Goal: Task Accomplishment & Management: Use online tool/utility

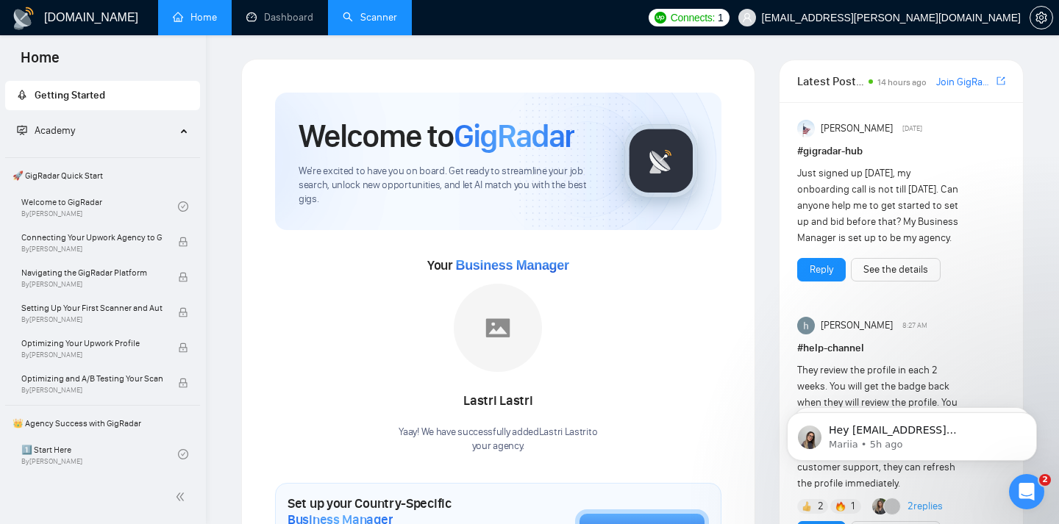
click at [366, 22] on link "Scanner" at bounding box center [370, 17] width 54 height 12
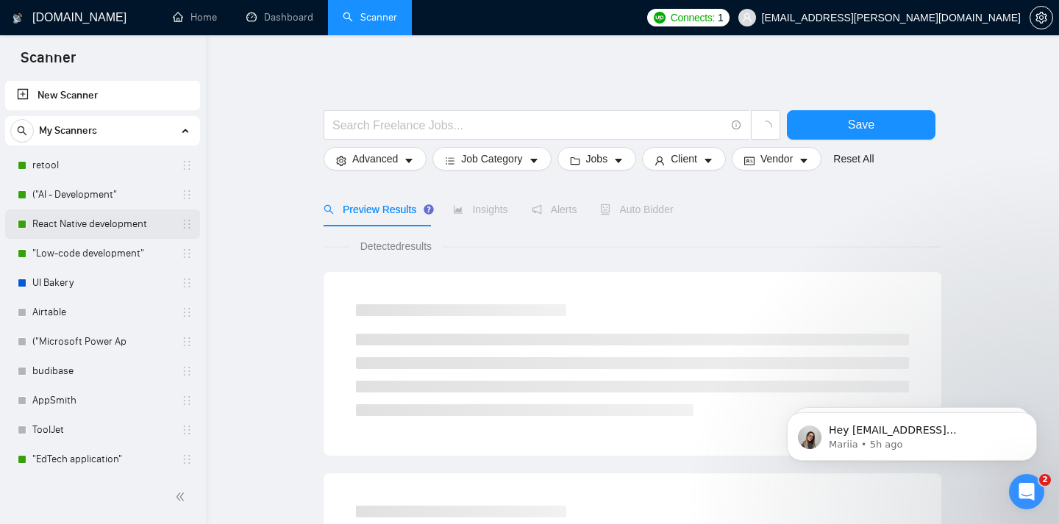
click at [101, 225] on link "React Native development" at bounding box center [102, 224] width 140 height 29
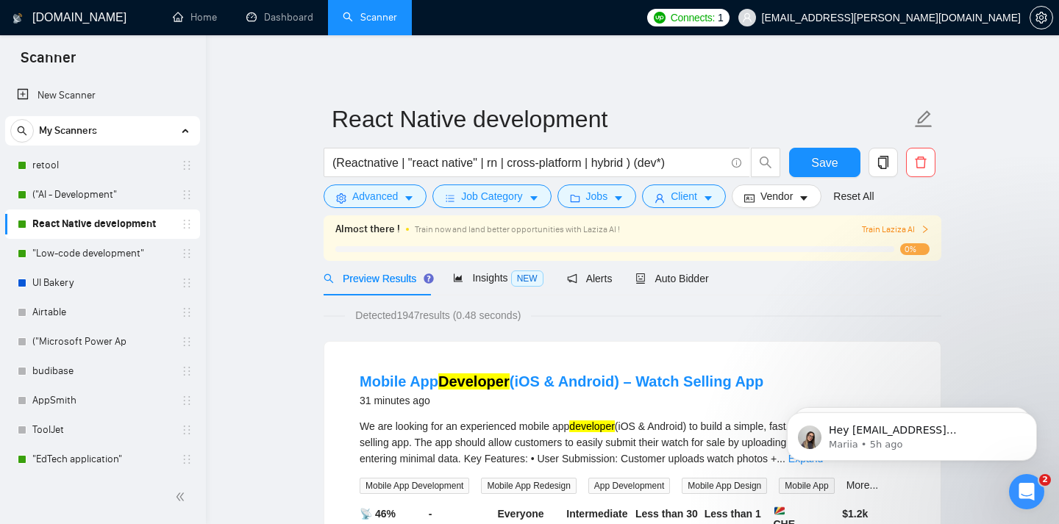
scroll to position [157, 0]
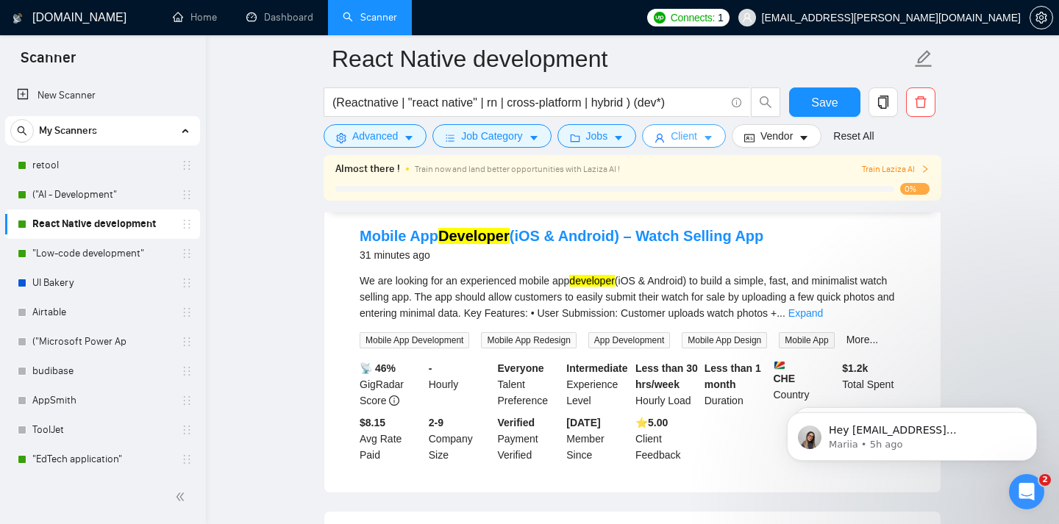
click at [665, 138] on icon "user" at bounding box center [659, 138] width 10 height 10
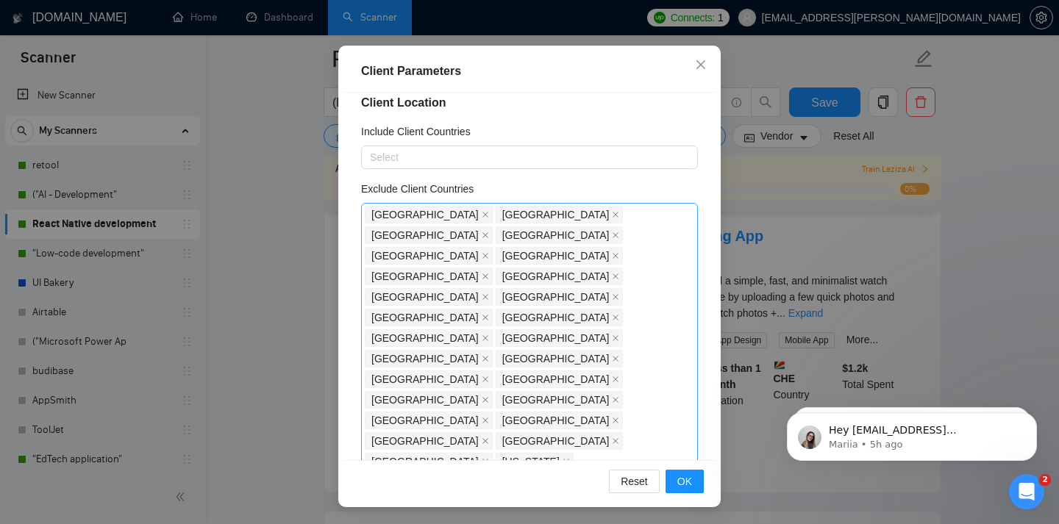
scroll to position [0, 0]
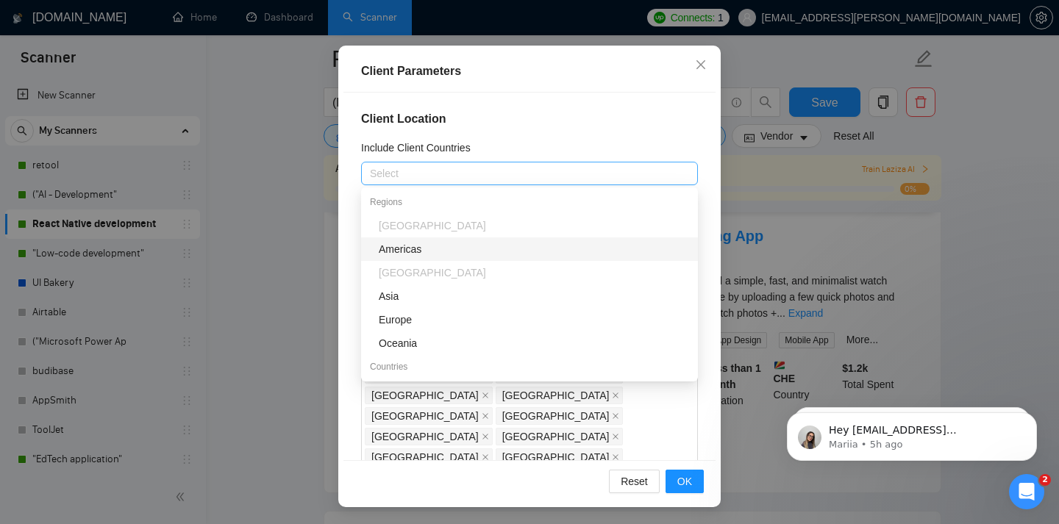
click at [523, 169] on div at bounding box center [522, 174] width 315 height 18
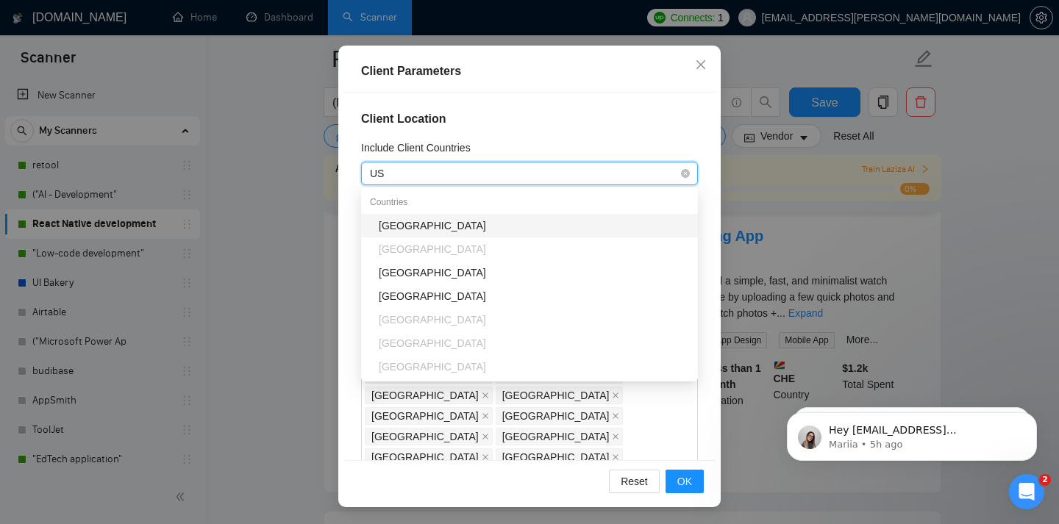
type input "[GEOGRAPHIC_DATA]"
type input "uni"
click at [448, 230] on div "[GEOGRAPHIC_DATA]" at bounding box center [534, 226] width 310 height 16
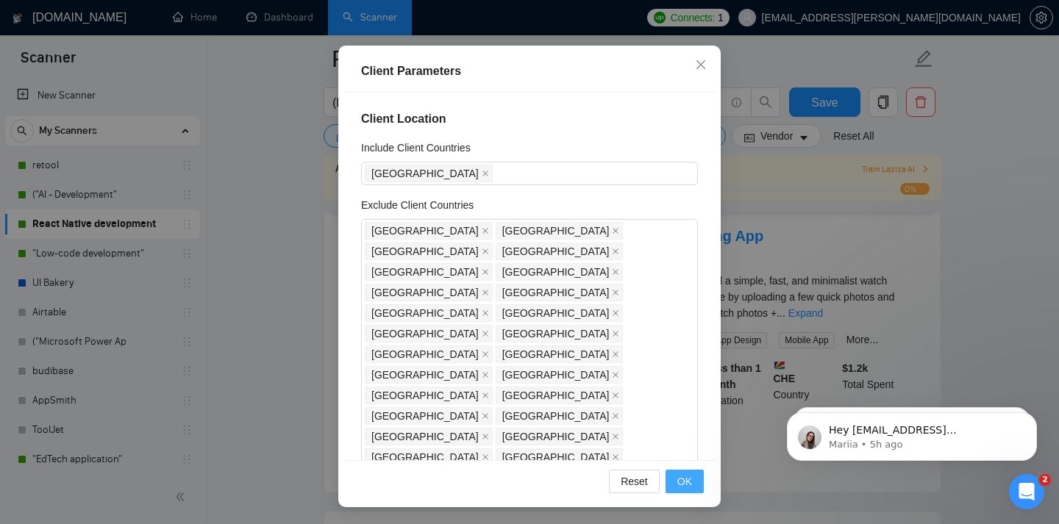
click at [687, 486] on span "OK" at bounding box center [684, 481] width 15 height 16
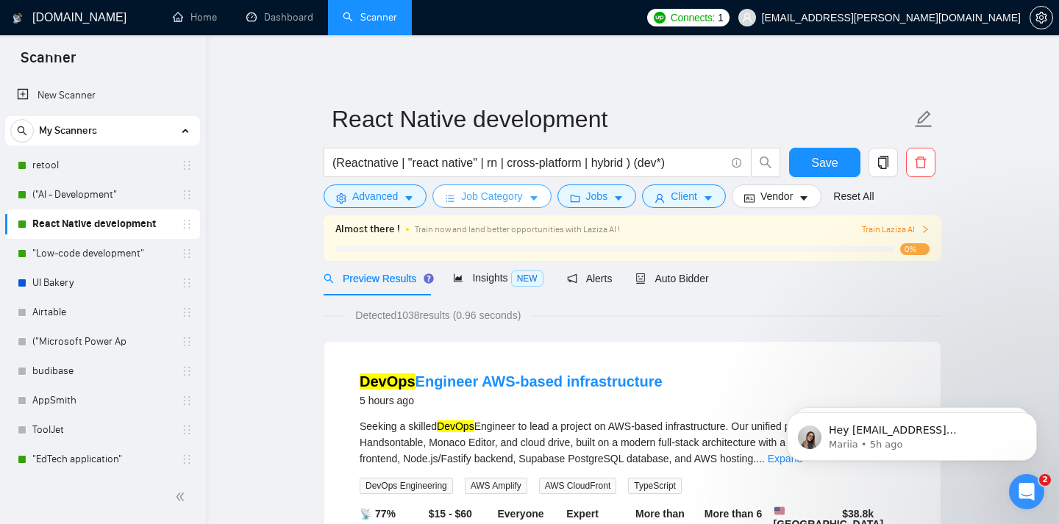
click at [517, 201] on span "Job Category" at bounding box center [491, 196] width 61 height 16
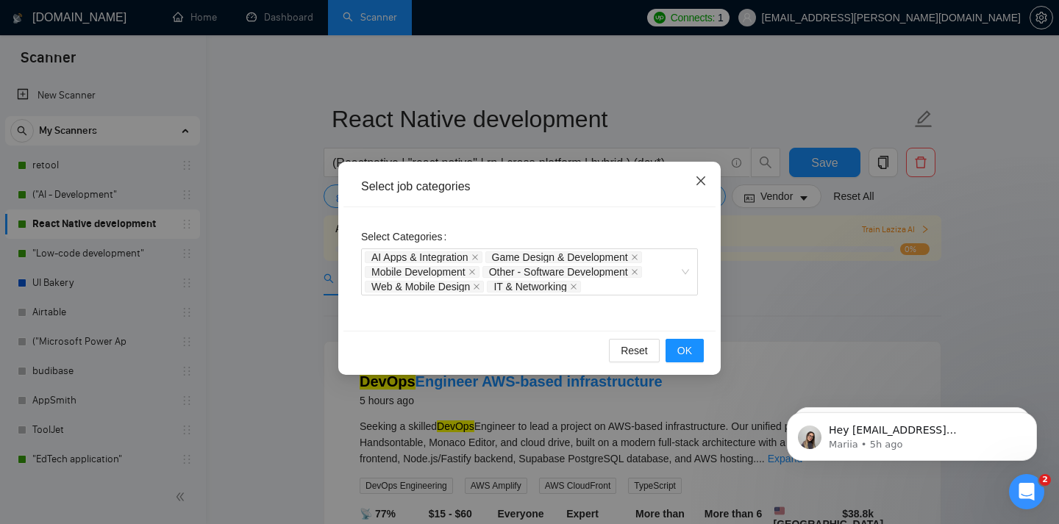
click at [704, 182] on icon "close" at bounding box center [701, 181] width 12 height 12
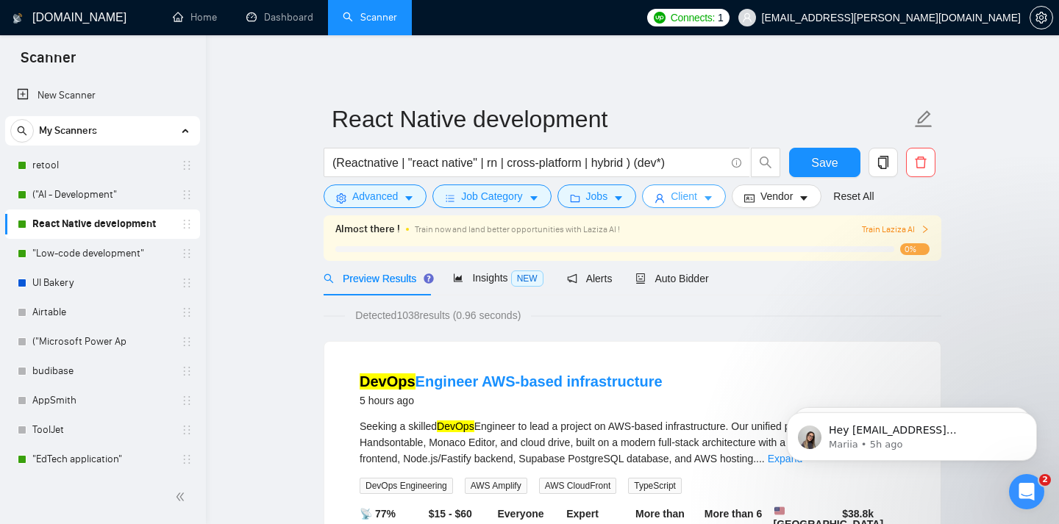
click at [695, 187] on button "Client" at bounding box center [684, 197] width 84 height 24
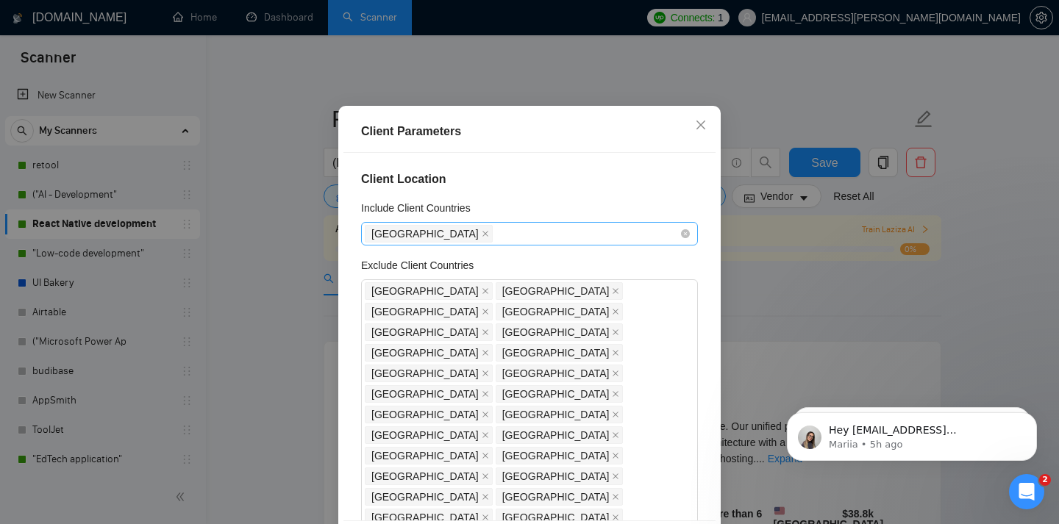
click at [503, 244] on div "[GEOGRAPHIC_DATA]" at bounding box center [522, 234] width 315 height 21
drag, startPoint x: 512, startPoint y: 279, endPoint x: 373, endPoint y: 274, distance: 139.0
click at [366, 244] on div "[GEOGRAPHIC_DATA]" at bounding box center [522, 234] width 315 height 21
click at [373, 242] on span "[GEOGRAPHIC_DATA]" at bounding box center [424, 234] width 107 height 16
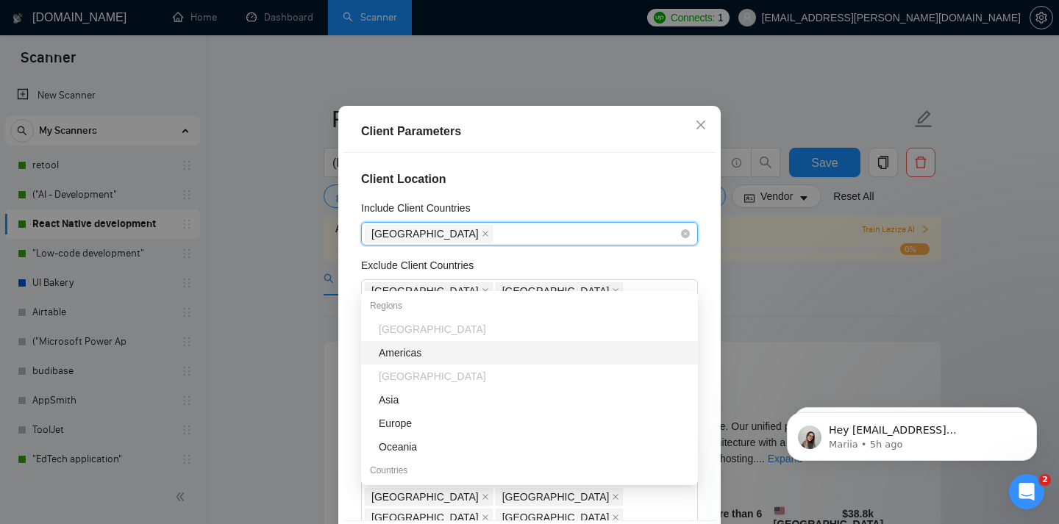
click at [421, 242] on span "[GEOGRAPHIC_DATA]" at bounding box center [424, 234] width 107 height 16
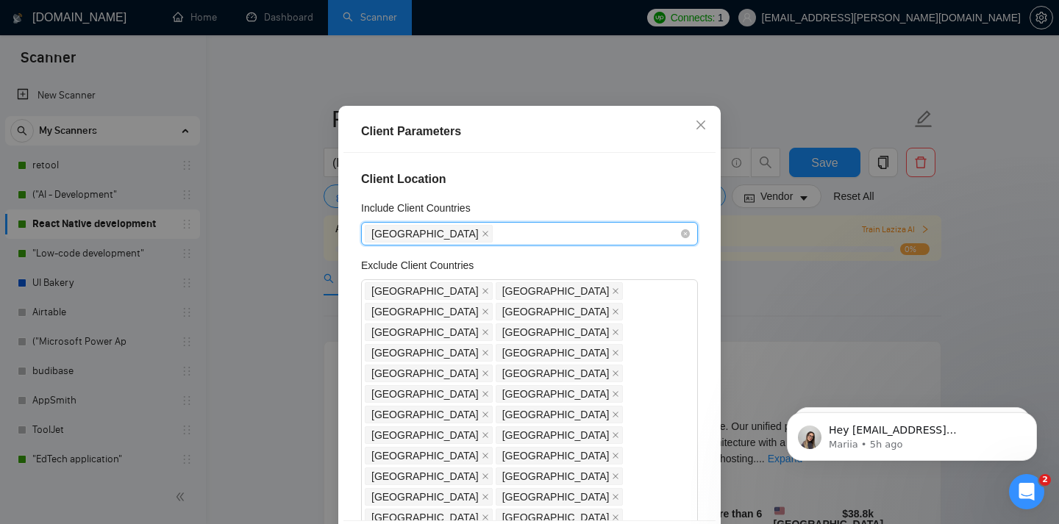
click at [421, 242] on span "[GEOGRAPHIC_DATA]" at bounding box center [424, 234] width 107 height 16
click at [438, 243] on span "[GEOGRAPHIC_DATA]" at bounding box center [429, 234] width 128 height 18
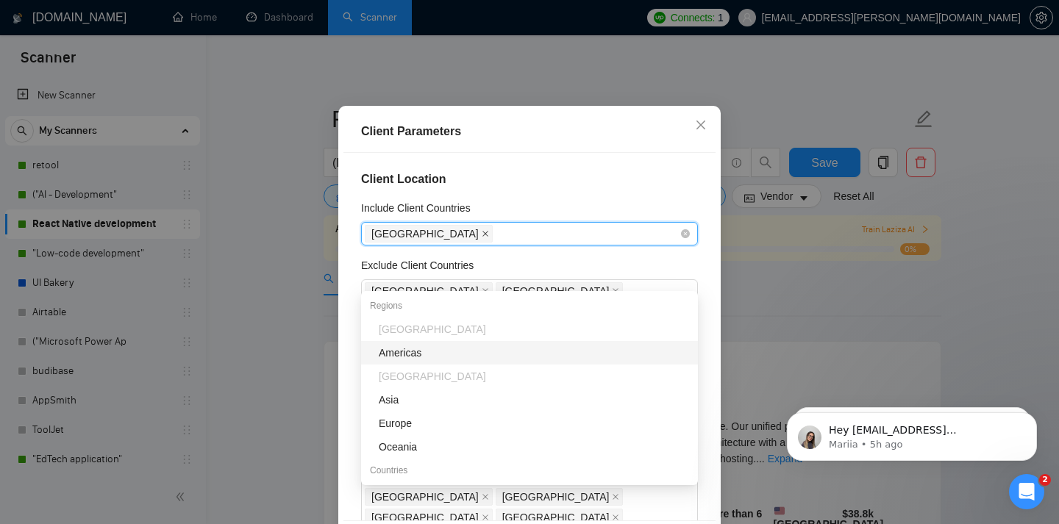
click at [482, 237] on icon "close" at bounding box center [485, 235] width 6 height 6
click at [698, 131] on icon "close" at bounding box center [701, 125] width 12 height 12
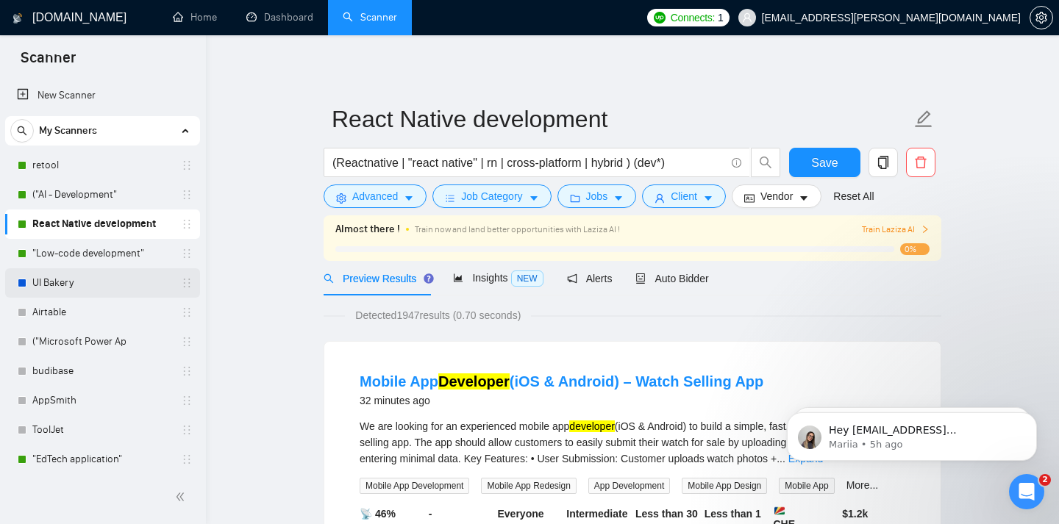
click at [85, 287] on link "UI Bakery" at bounding box center [102, 282] width 140 height 29
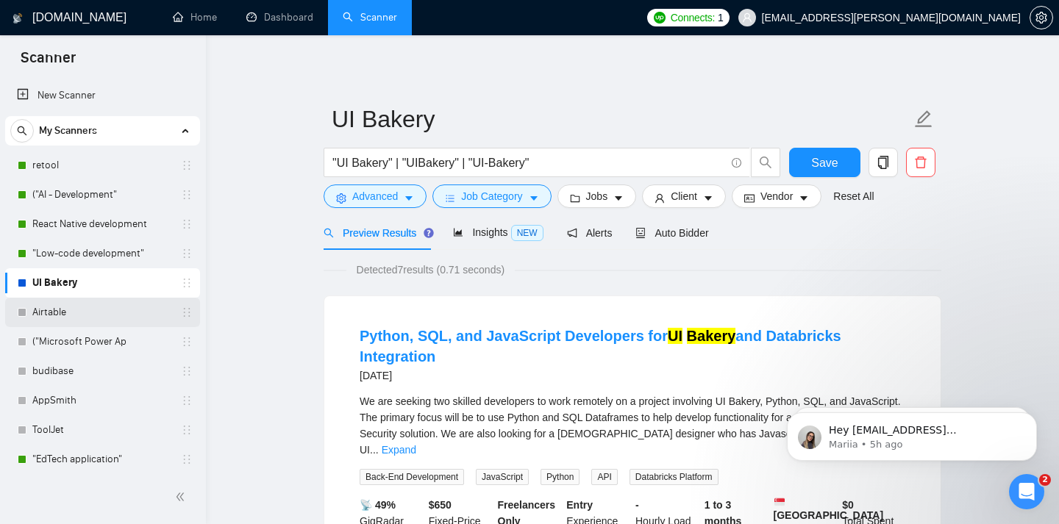
click at [149, 305] on link "Airtable" at bounding box center [102, 312] width 140 height 29
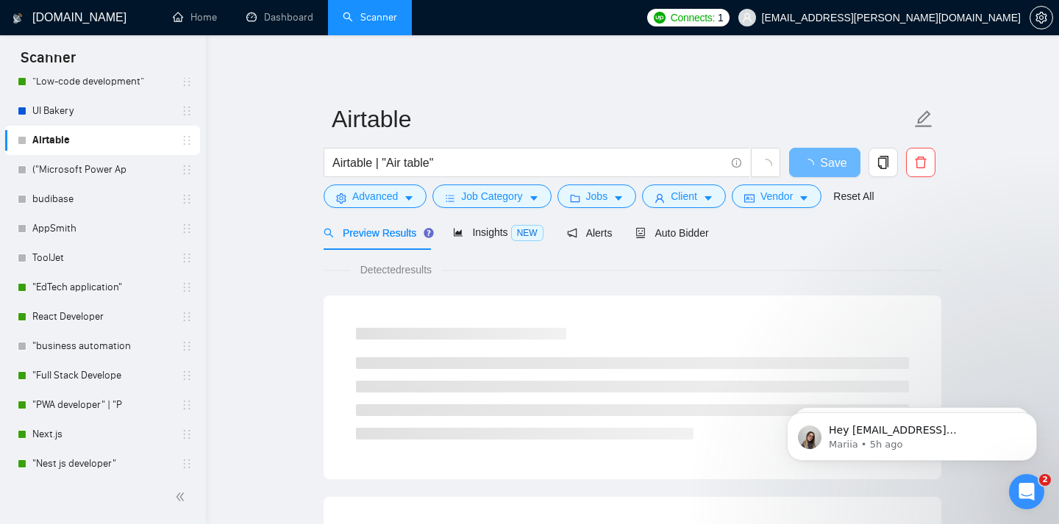
scroll to position [303, 0]
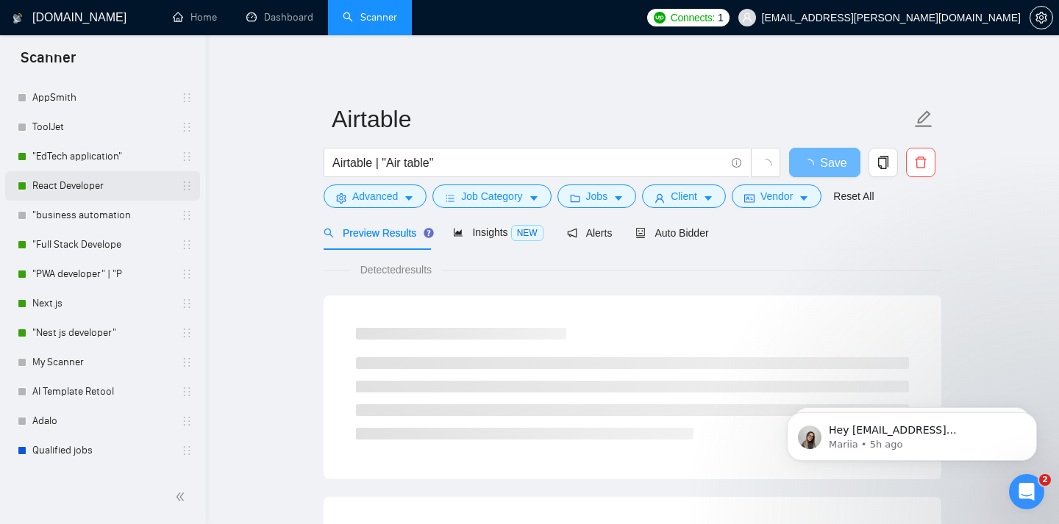
click at [112, 198] on link "React Developer" at bounding box center [102, 185] width 140 height 29
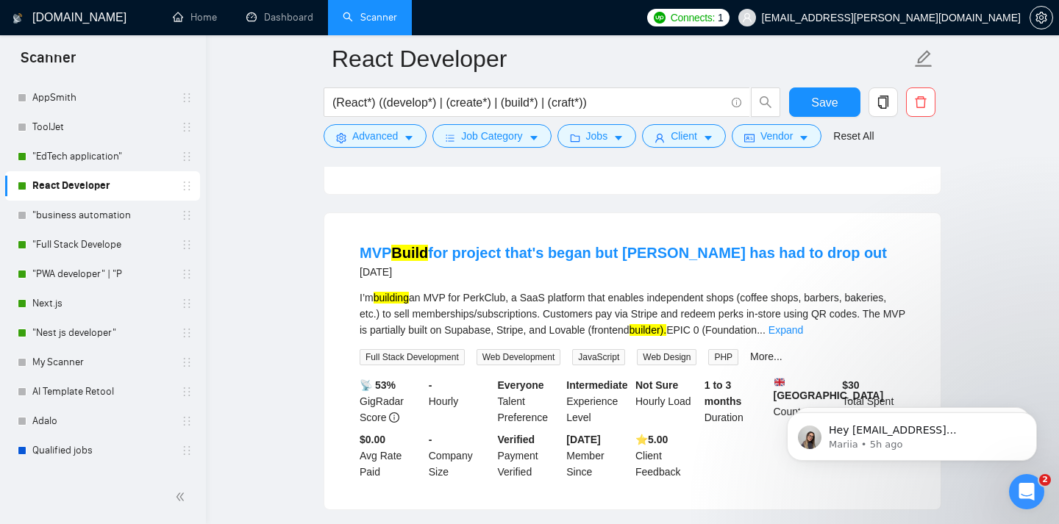
scroll to position [1733, 0]
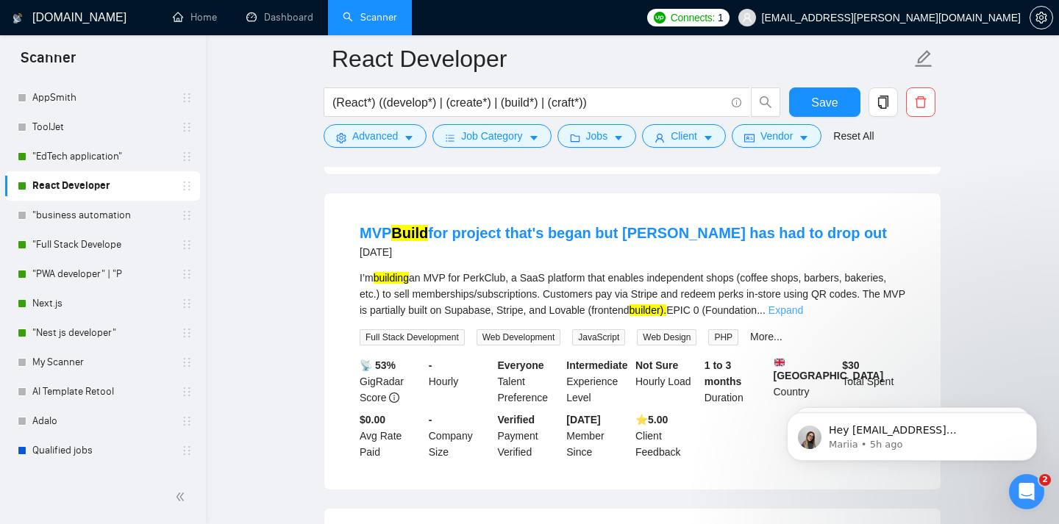
click at [803, 316] on link "Expand" at bounding box center [785, 310] width 35 height 12
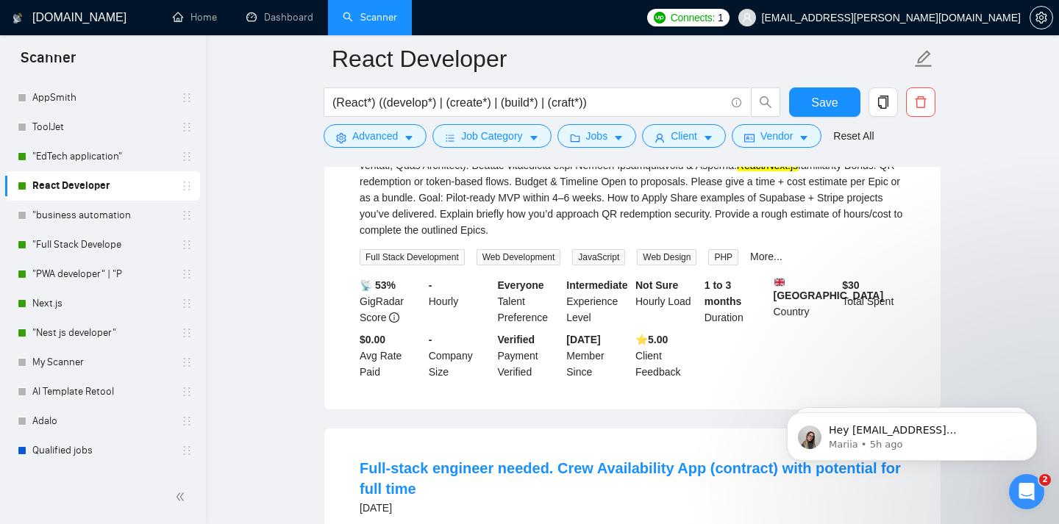
scroll to position [2304, 0]
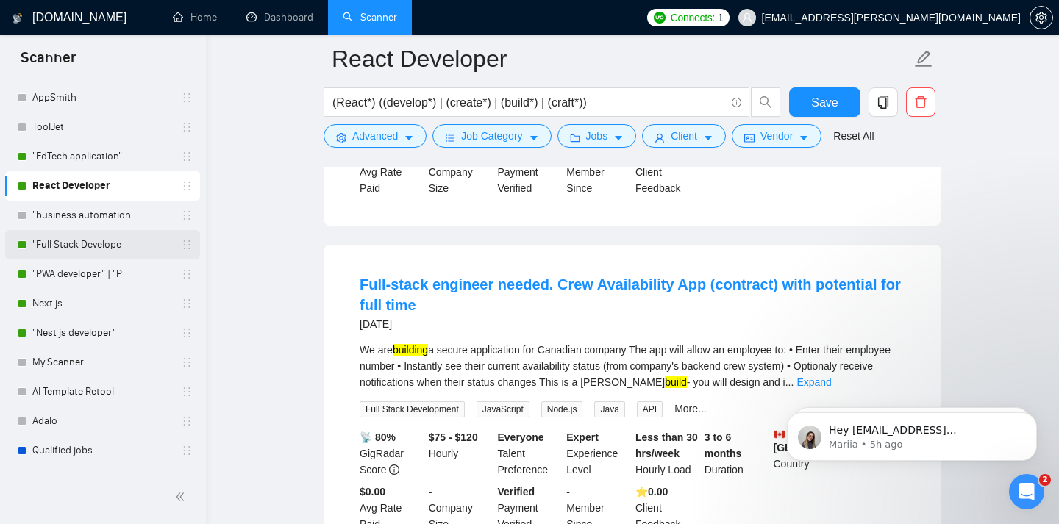
click at [104, 252] on link ""Full Stack Develope" at bounding box center [102, 244] width 140 height 29
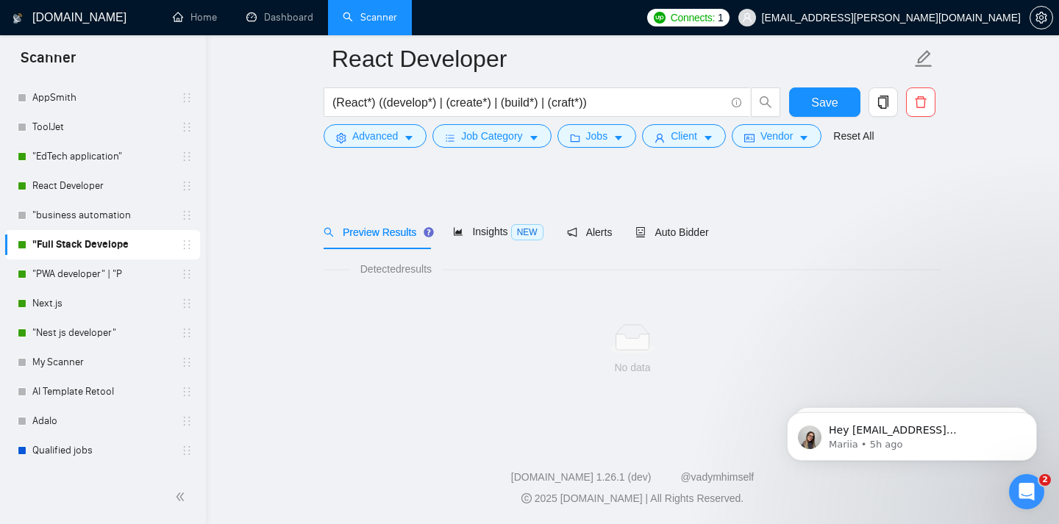
scroll to position [12, 0]
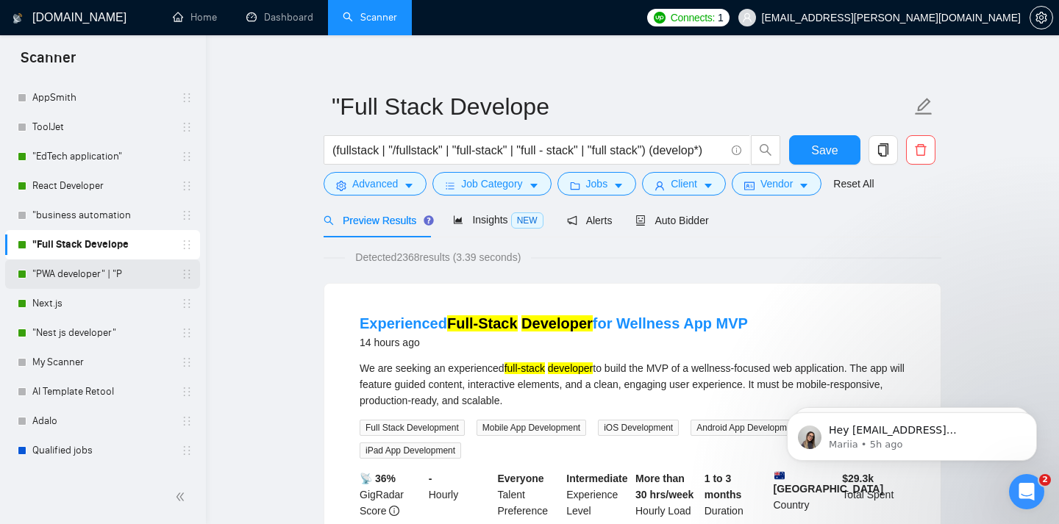
click at [105, 278] on link ""PWA developer" | "P" at bounding box center [102, 274] width 140 height 29
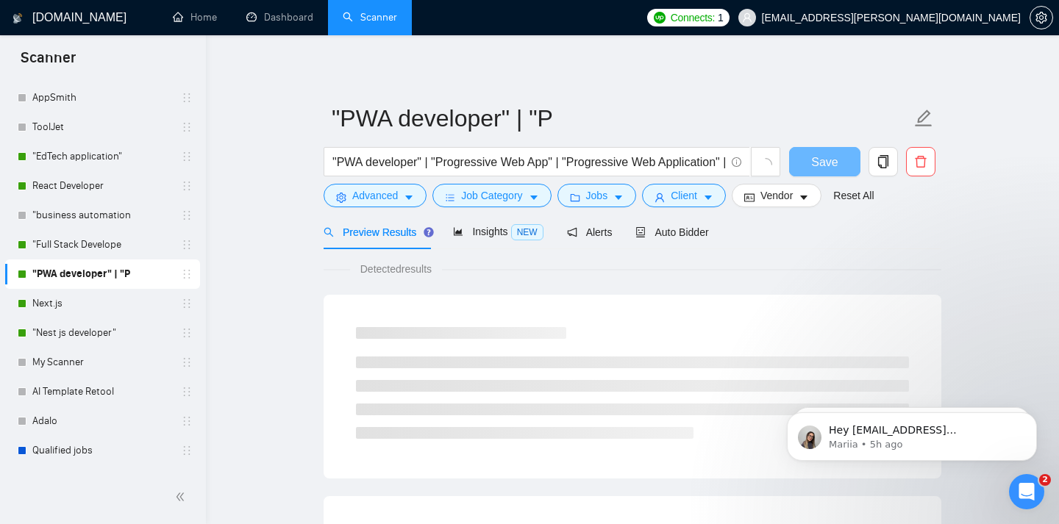
scroll to position [12, 0]
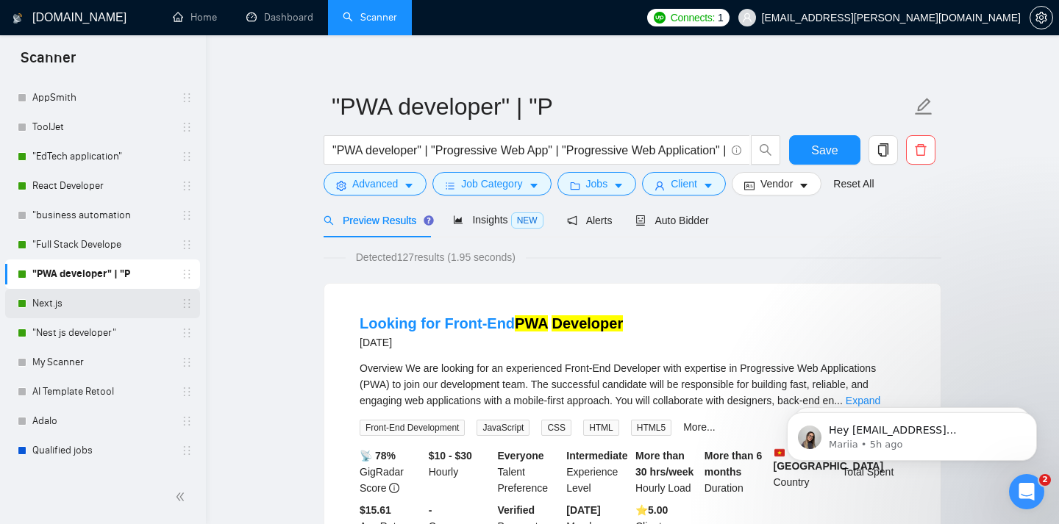
click at [112, 294] on link "Next.js" at bounding box center [102, 303] width 140 height 29
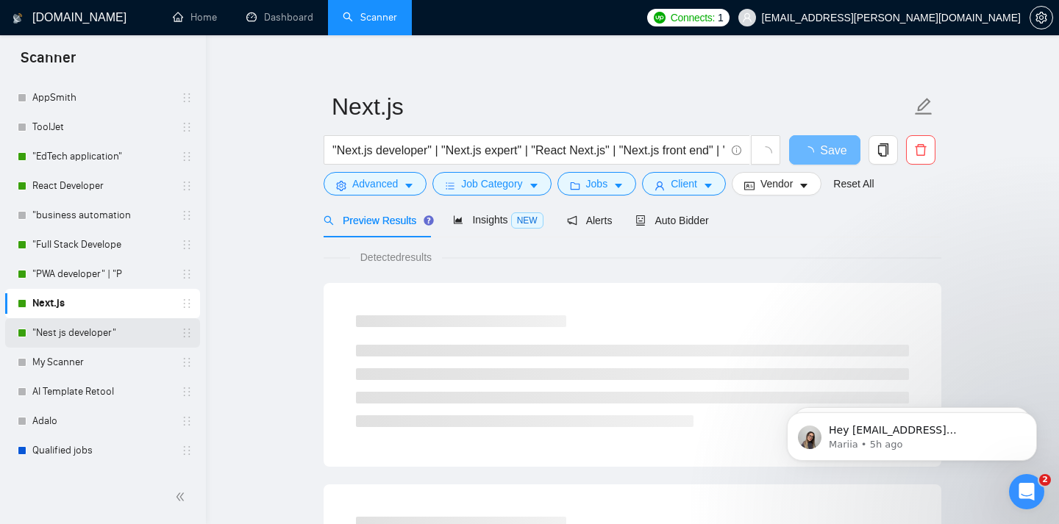
scroll to position [327, 0]
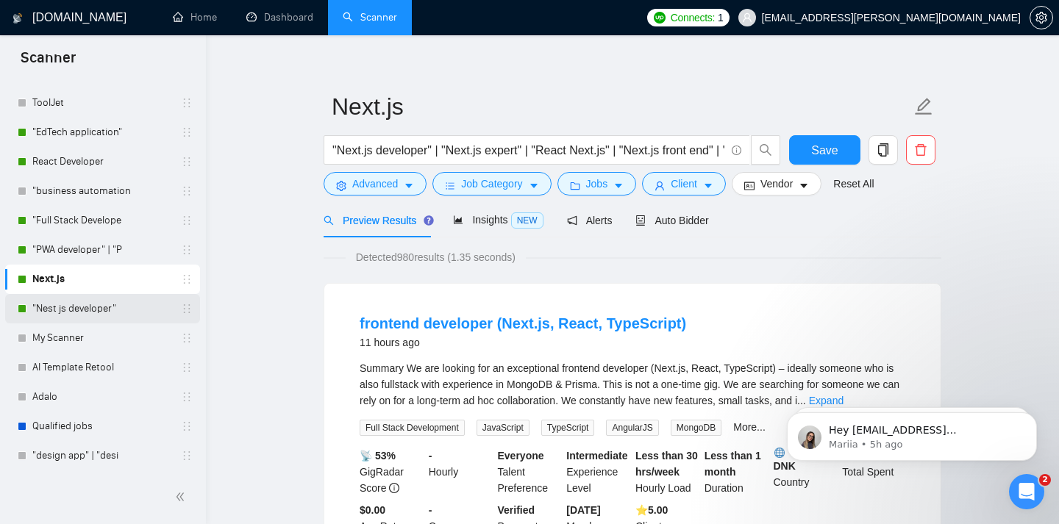
click at [113, 307] on link ""Nest js developer"" at bounding box center [102, 308] width 140 height 29
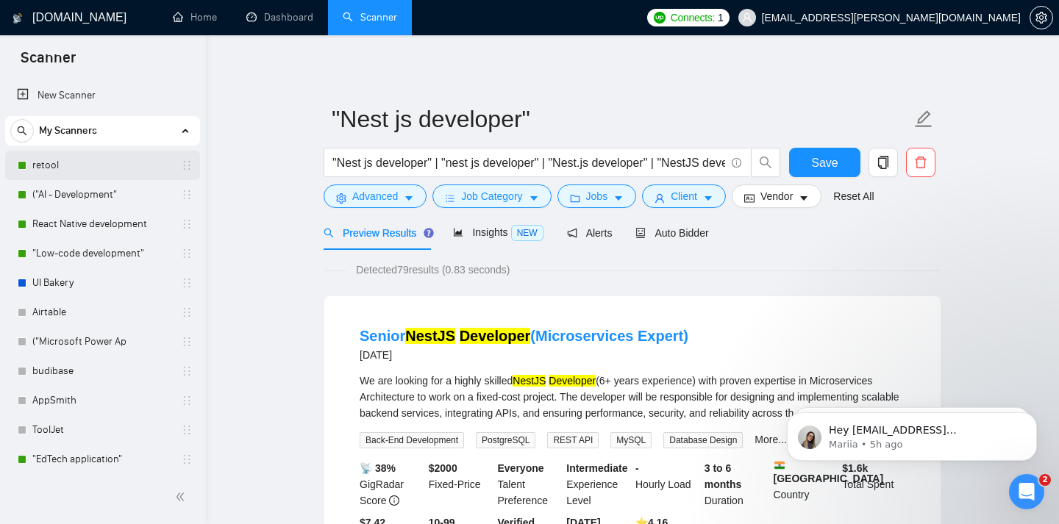
click at [121, 173] on link "retool" at bounding box center [102, 165] width 140 height 29
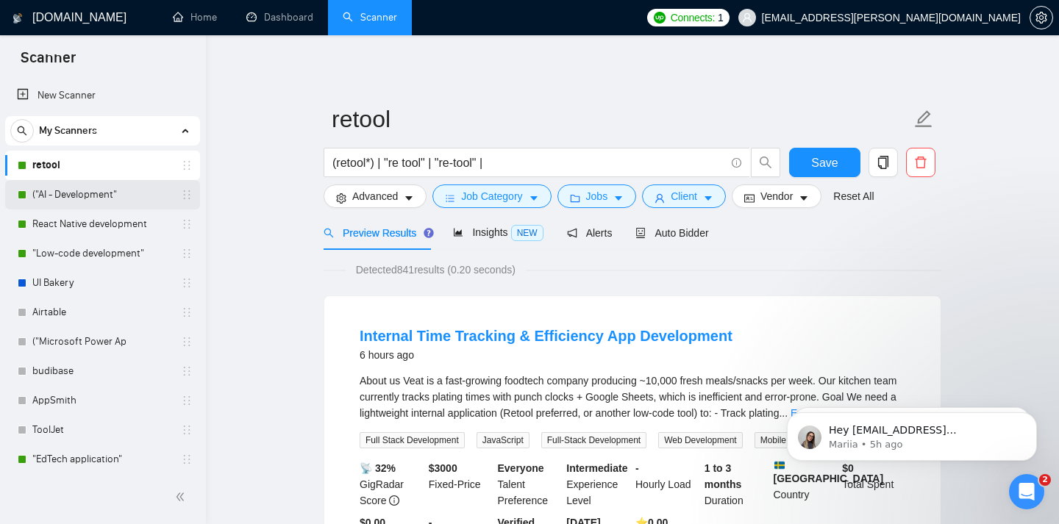
click at [110, 188] on link "("AI - Development"" at bounding box center [102, 194] width 140 height 29
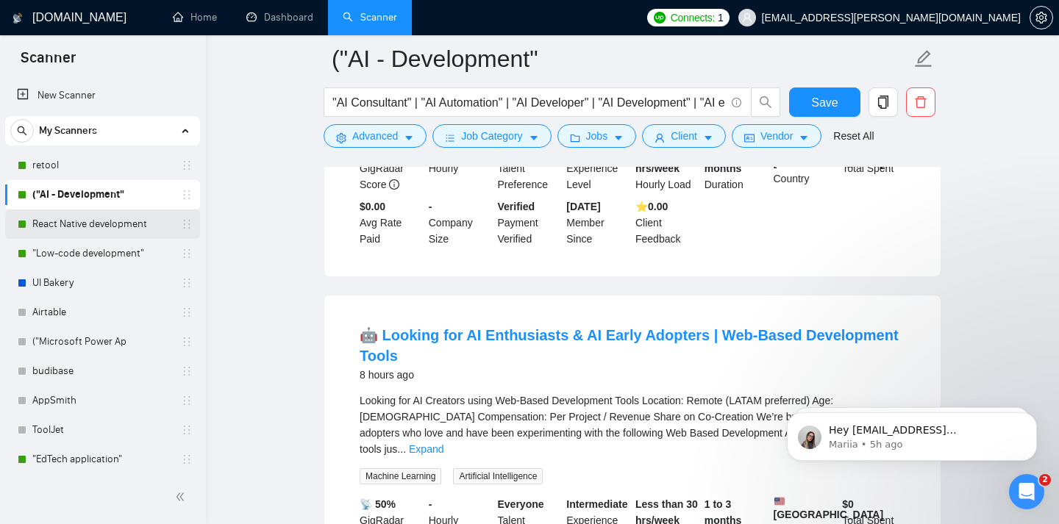
click at [107, 235] on link "React Native development" at bounding box center [102, 224] width 140 height 29
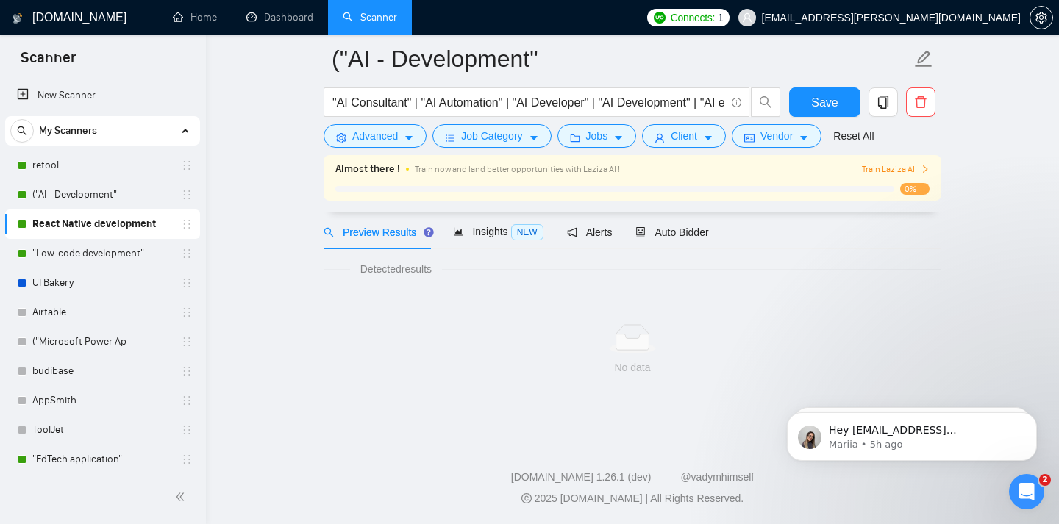
scroll to position [12, 0]
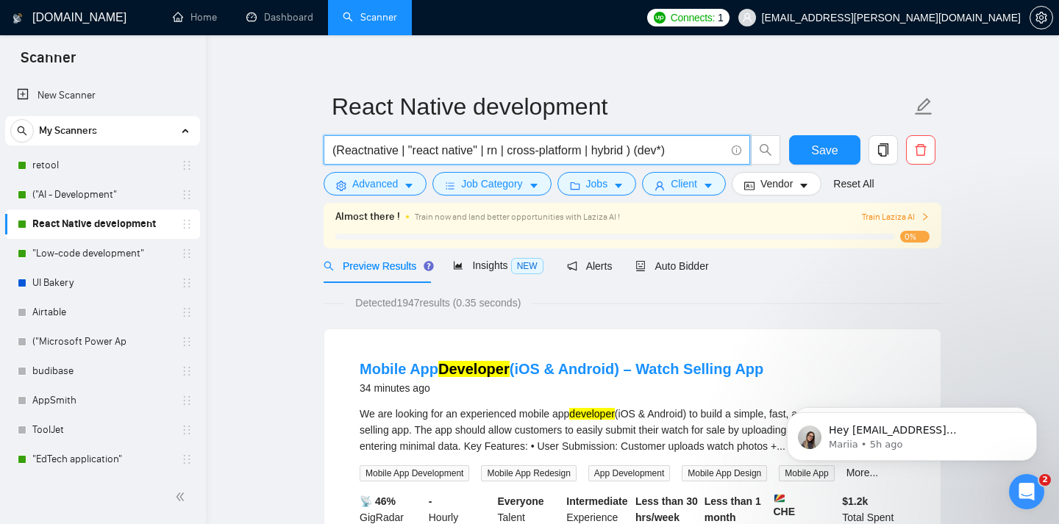
click at [636, 151] on input "(Reactnative | "react native" | rn | cross-platform | hybrid ) (dev*)" at bounding box center [528, 150] width 393 height 18
type input "(Reactnative | "react native" | rn | cross-platform | hybrid) (dev*)"
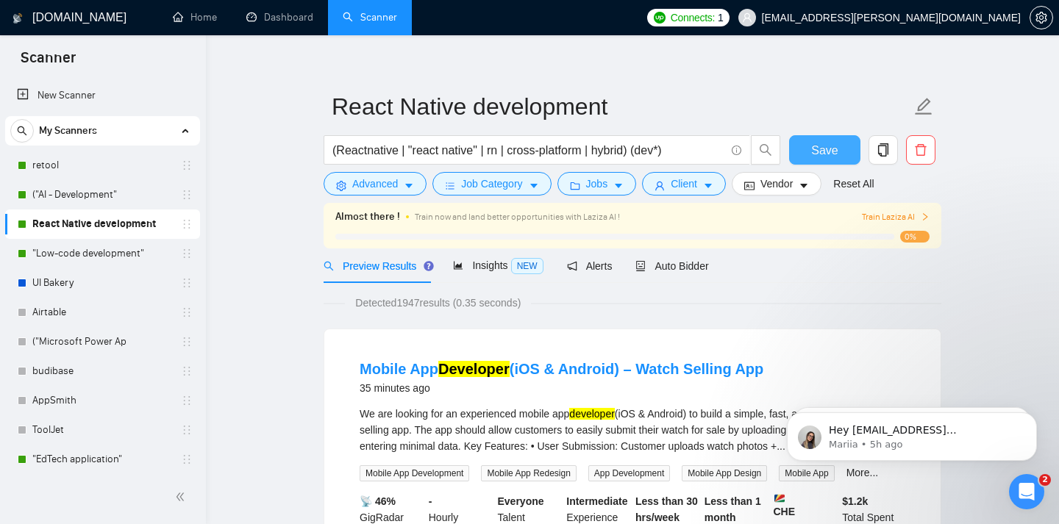
click at [832, 143] on span "Save" at bounding box center [824, 150] width 26 height 18
